Goal: Information Seeking & Learning: Learn about a topic

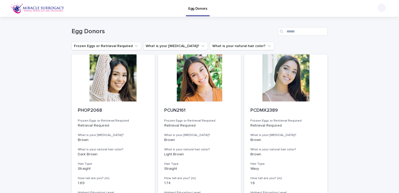
click at [283, 32] on div "Search" at bounding box center [282, 31] width 8 height 8
click at [293, 29] on input "Search" at bounding box center [303, 31] width 50 height 8
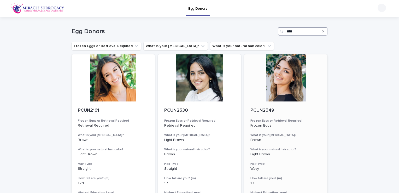
type input "****"
click at [287, 79] on div at bounding box center [285, 77] width 83 height 47
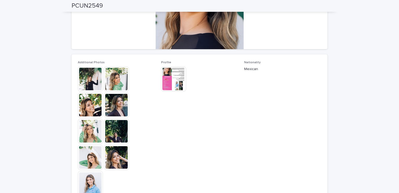
scroll to position [26, 0]
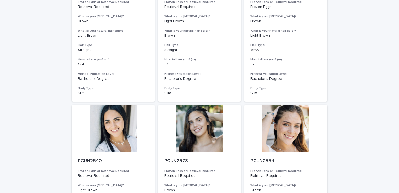
scroll to position [130, 0]
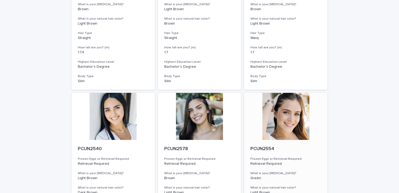
click at [296, 148] on p "PCUN2554" at bounding box center [285, 149] width 71 height 6
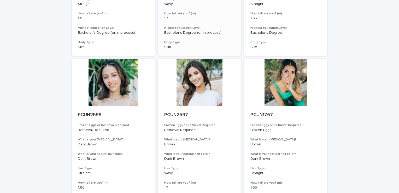
scroll to position [339, 0]
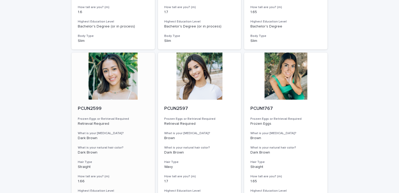
click at [119, 117] on h3 "Frozen Eggs or Retrieval Required" at bounding box center [113, 119] width 71 height 4
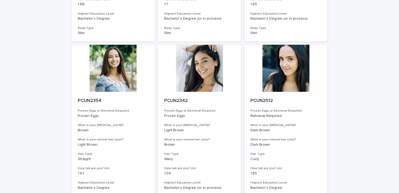
scroll to position [509, 0]
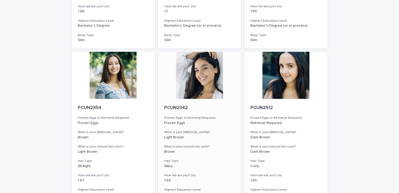
click at [194, 114] on div "PCUN2342 Frozen Eggs or Retrieval Required Frozen Eggs What is your [MEDICAL_DA…" at bounding box center [199, 158] width 83 height 119
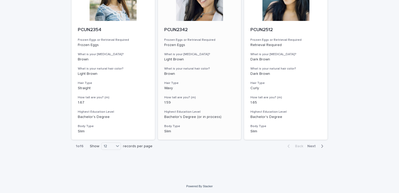
scroll to position [587, 0]
click at [321, 146] on icon "button" at bounding box center [322, 145] width 2 height 5
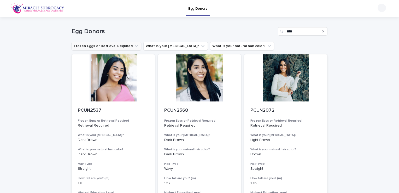
click at [125, 46] on button "Frozen Eggs or Retrieval Required" at bounding box center [106, 46] width 70 height 8
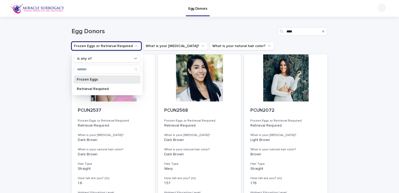
click at [95, 78] on p "Frozen Eggs" at bounding box center [104, 79] width 55 height 4
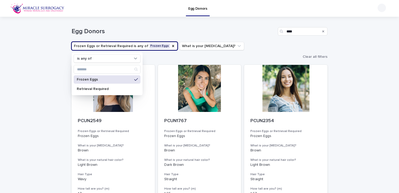
click at [237, 23] on div "Egg Donors ****" at bounding box center [199, 29] width 256 height 25
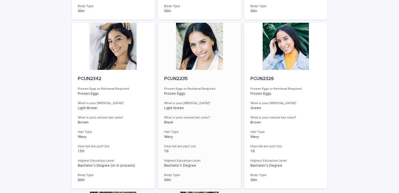
scroll to position [210, 0]
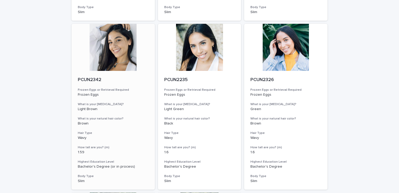
click at [113, 92] on p "Frozen Eggs" at bounding box center [113, 94] width 71 height 4
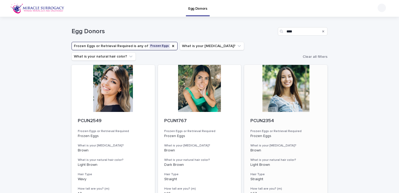
click at [261, 112] on div "PCUN2354 Frozen Eggs or Retrieval Required Frozen Eggs What is your [MEDICAL_DA…" at bounding box center [285, 171] width 83 height 119
click at [171, 46] on icon "Frozen Eggs or Retrieval Required" at bounding box center [173, 46] width 4 height 4
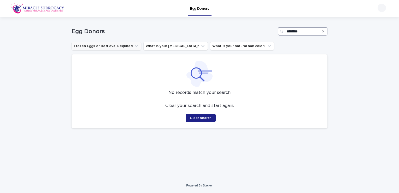
type input "********"
click at [116, 45] on button "Frozen Eggs or Retrieval Required" at bounding box center [106, 46] width 70 height 8
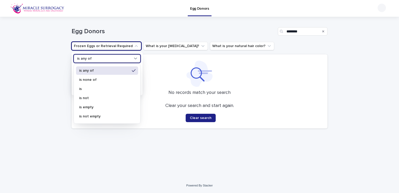
click at [120, 59] on div "is any of" at bounding box center [104, 58] width 58 height 5
click at [159, 64] on div at bounding box center [199, 74] width 243 height 26
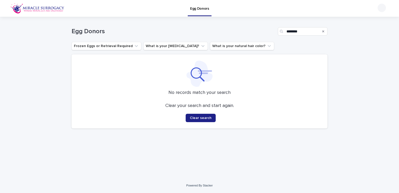
click at [300, 41] on div "Egg Donors ******** Frozen Eggs or Retrieval Required What is your [MEDICAL_DAT…" at bounding box center [199, 75] width 256 height 116
drag, startPoint x: 300, startPoint y: 41, endPoint x: 290, endPoint y: 45, distance: 10.8
click at [290, 45] on div "Frozen Eggs or Retrieval Required What is your [MEDICAL_DATA]? What is your nat…" at bounding box center [199, 46] width 256 height 8
